Goal: Task Accomplishment & Management: Use online tool/utility

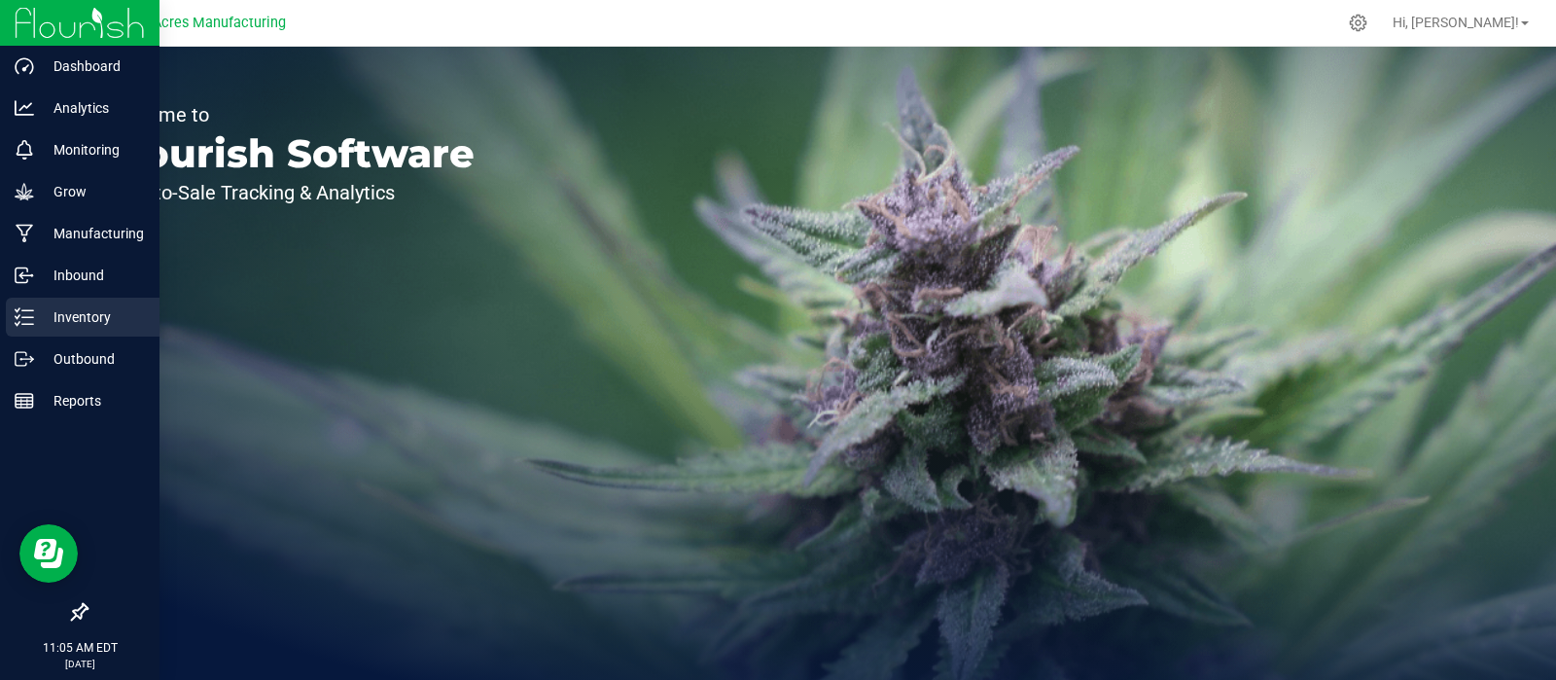
click at [78, 319] on p "Inventory" at bounding box center [92, 316] width 117 height 23
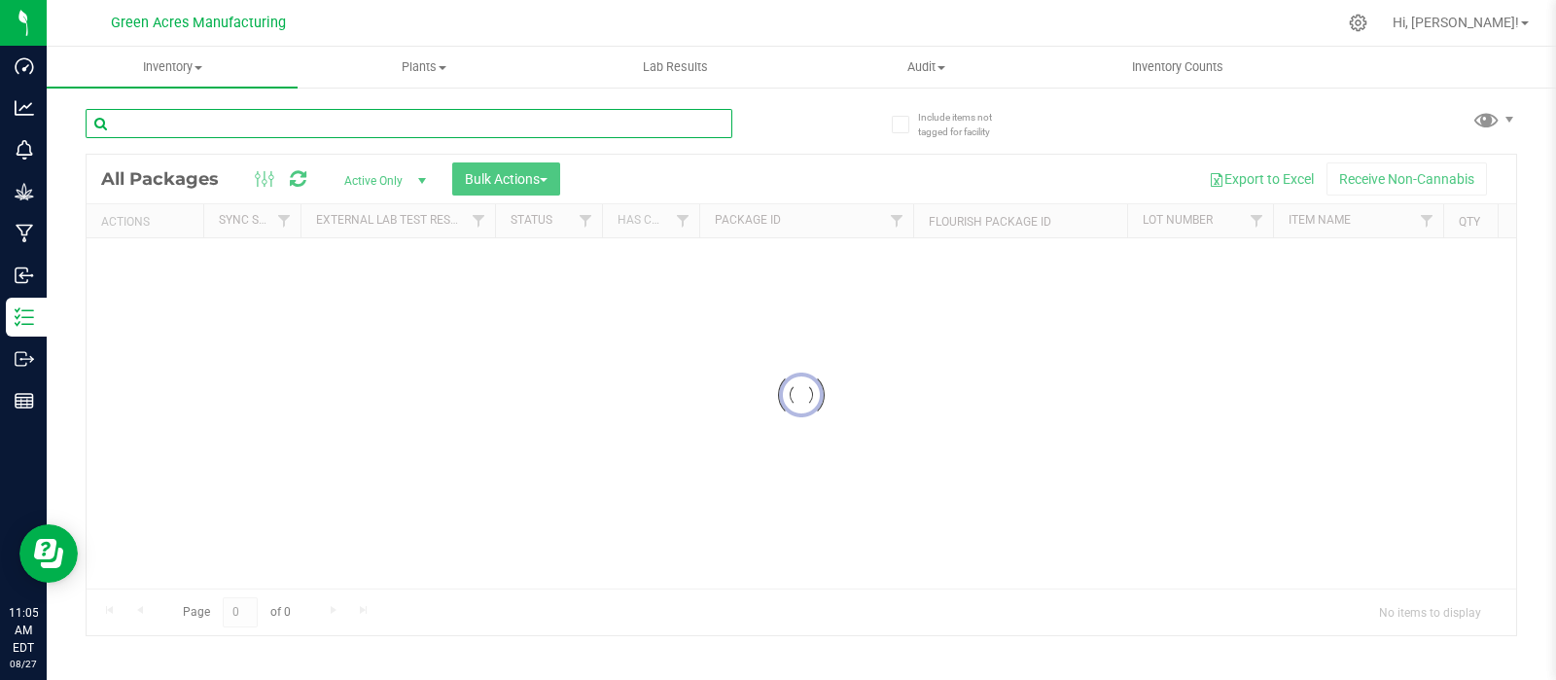
click at [345, 128] on input "text" at bounding box center [409, 123] width 647 height 29
paste input "SN-250523-DDF-06-CRUMBLE04"
drag, startPoint x: 304, startPoint y: 124, endPoint x: 84, endPoint y: 125, distance: 220.7
click at [84, 125] on div "Include items not tagged for facility SN-250523-DDF-06-CRUMBLE04 Loading... All…" at bounding box center [801, 382] width 1509 height 593
type input "SN-250523-DDF-06-CRUMBLE04"
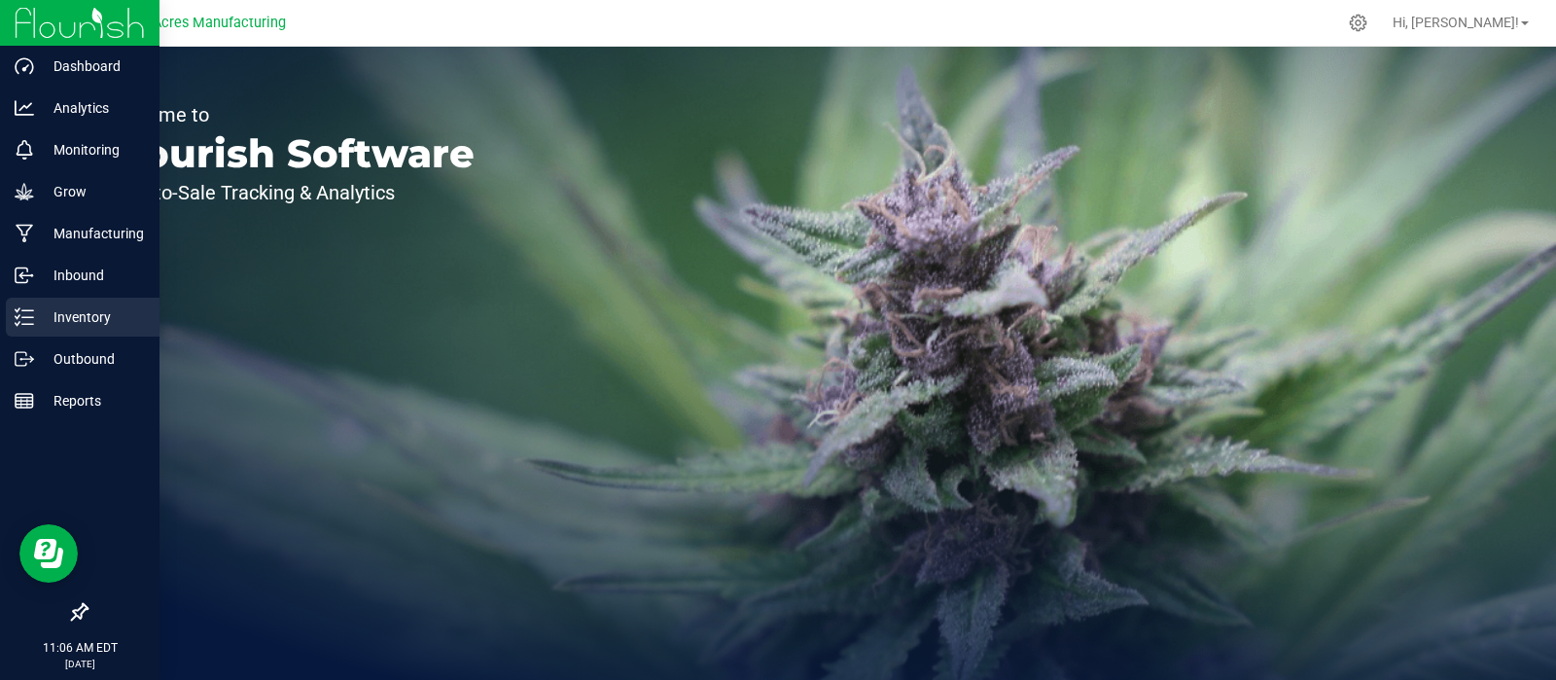
click at [82, 316] on p "Inventory" at bounding box center [92, 316] width 117 height 23
